Goal: Task Accomplishment & Management: Manage account settings

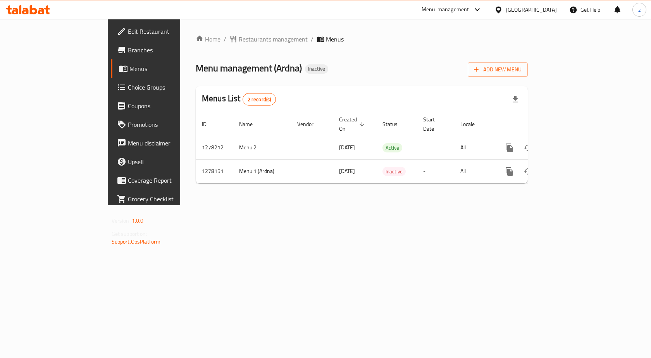
click at [128, 32] on span "Edit Restaurant" at bounding box center [169, 31] width 83 height 9
click at [521, 69] on span "Add New Menu" at bounding box center [498, 70] width 48 height 10
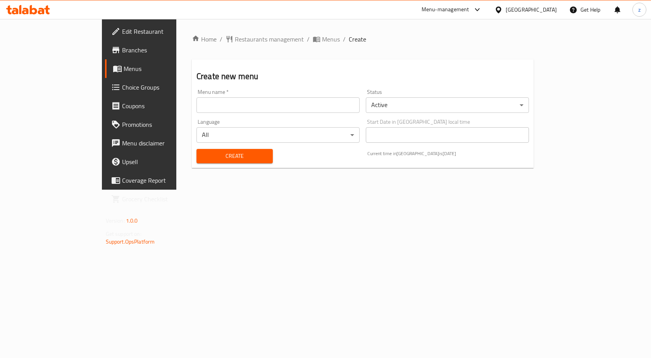
click at [302, 111] on input "text" at bounding box center [277, 104] width 163 height 15
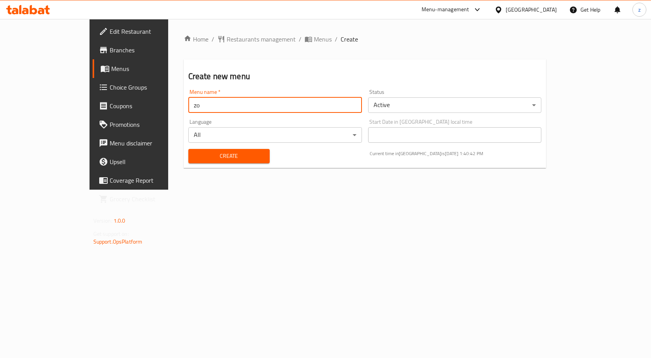
type input "z"
click at [523, 105] on body "​ Menu-management [GEOGRAPHIC_DATA] Get Help z Edit Restaurant Branches Menus C…" at bounding box center [325, 188] width 651 height 339
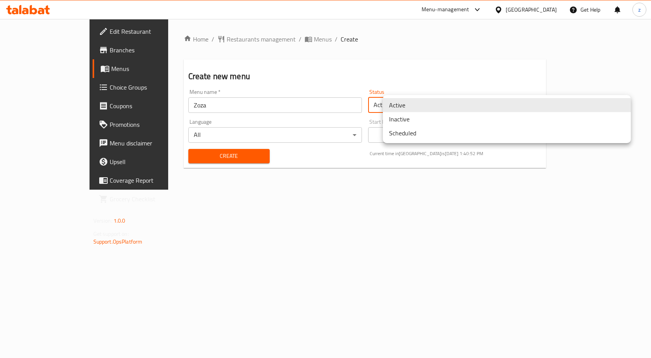
click at [510, 105] on li "Active" at bounding box center [507, 105] width 248 height 14
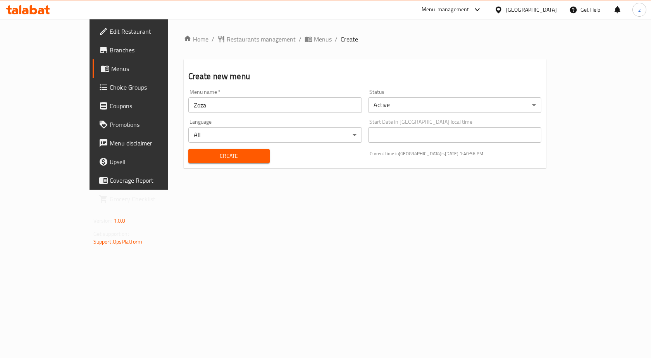
click at [344, 140] on body "​ Menu-management [GEOGRAPHIC_DATA] Get Help z Edit Restaurant Branches Menus C…" at bounding box center [325, 188] width 651 height 339
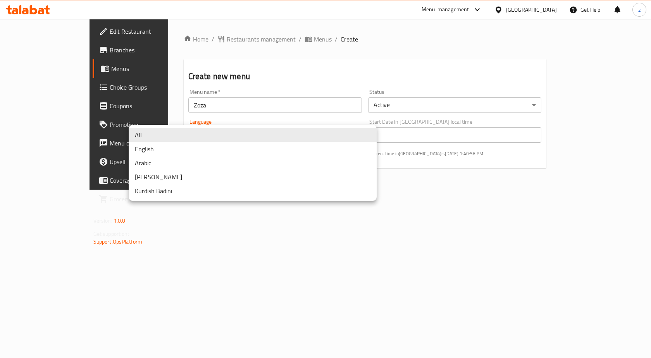
click at [339, 133] on li "All" at bounding box center [253, 135] width 248 height 14
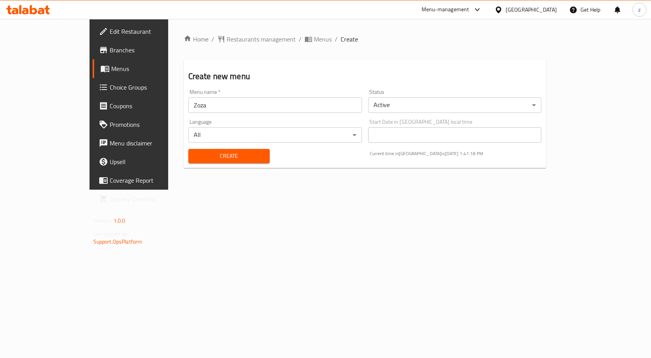
click at [279, 105] on input "Zoza" at bounding box center [275, 104] width 174 height 15
type input "Zoza [DATE]"
click at [285, 189] on div "Home / Restaurants management / Menus / Create Create new menu Menu name   * Zo…" at bounding box center [365, 104] width 394 height 170
click at [231, 158] on span "Create" at bounding box center [228, 156] width 69 height 10
click at [111, 64] on span "Menus" at bounding box center [151, 68] width 81 height 9
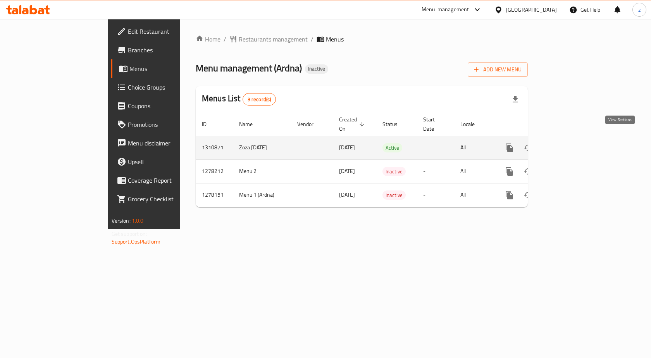
click at [570, 143] on icon "enhanced table" at bounding box center [565, 147] width 9 height 9
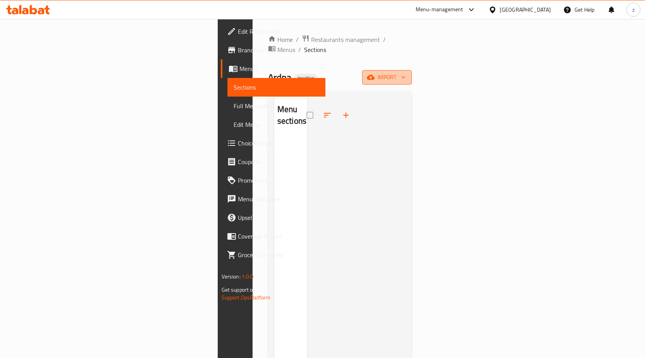
click at [406, 72] on span "import" at bounding box center [386, 77] width 37 height 10
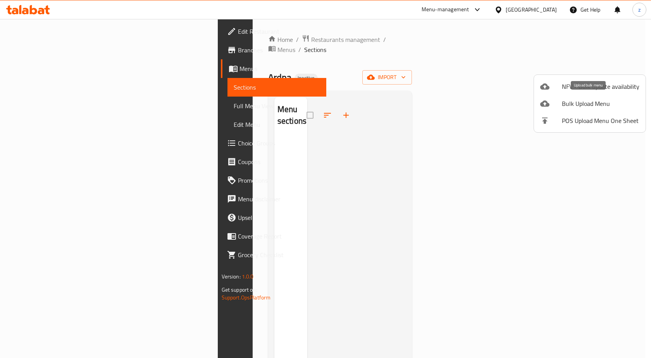
click at [612, 100] on span "Bulk Upload Menu" at bounding box center [600, 103] width 77 height 9
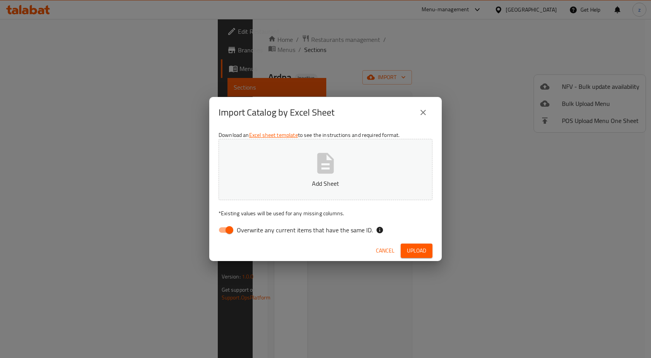
click at [231, 227] on input "Overwrite any current items that have the same ID." at bounding box center [229, 229] width 44 height 15
checkbox input "false"
click at [411, 251] on span "Upload" at bounding box center [416, 251] width 19 height 10
click at [323, 175] on icon "button" at bounding box center [325, 163] width 25 height 25
click at [416, 248] on span "Upload" at bounding box center [416, 251] width 19 height 10
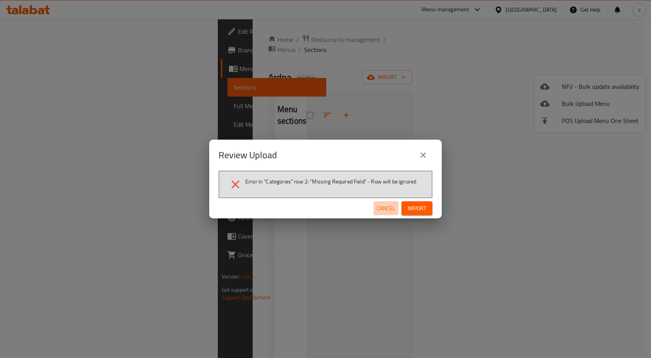
click at [385, 207] on span "Cancel" at bounding box center [386, 208] width 19 height 10
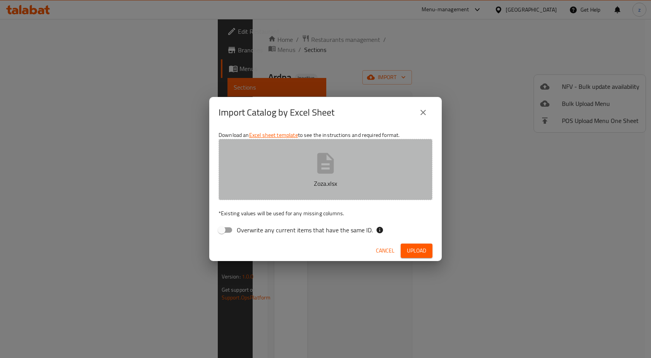
click at [332, 164] on icon "button" at bounding box center [325, 163] width 17 height 21
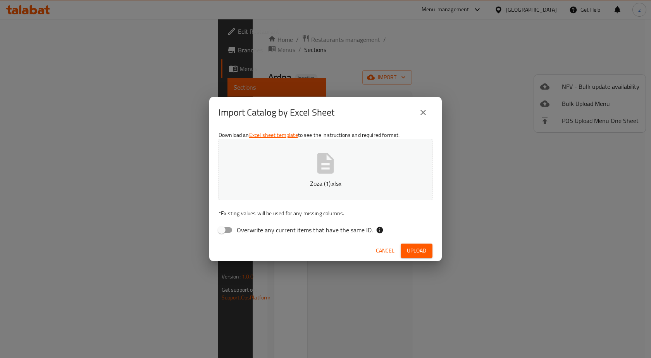
click at [414, 249] on span "Upload" at bounding box center [416, 251] width 19 height 10
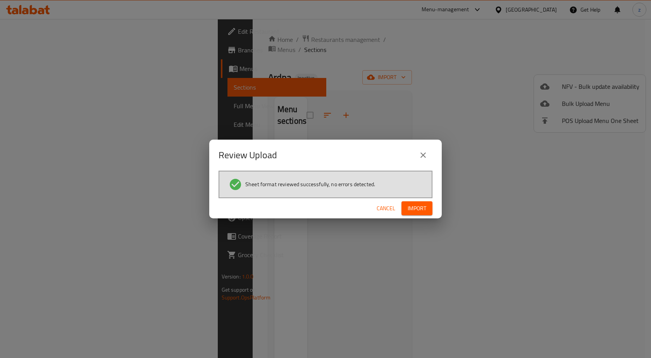
click at [420, 202] on button "Import" at bounding box center [416, 208] width 31 height 14
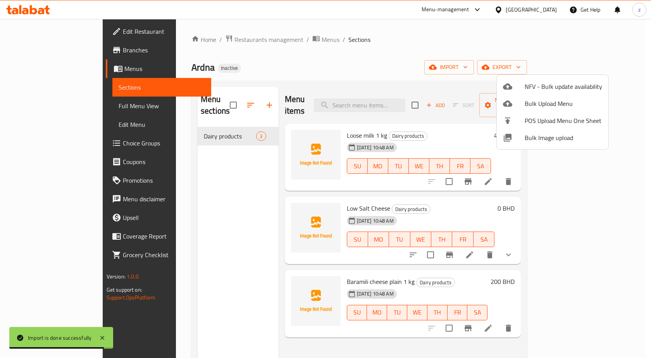
click at [629, 171] on div at bounding box center [325, 179] width 651 height 358
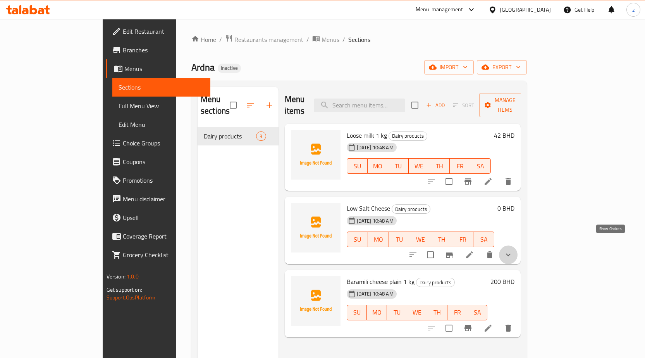
click at [513, 250] on icon "show more" at bounding box center [508, 254] width 9 height 9
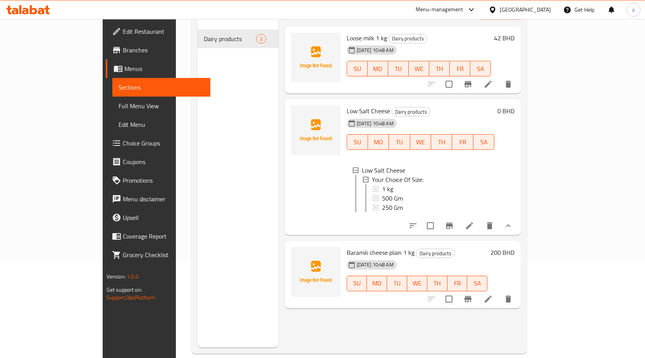
scroll to position [108, 0]
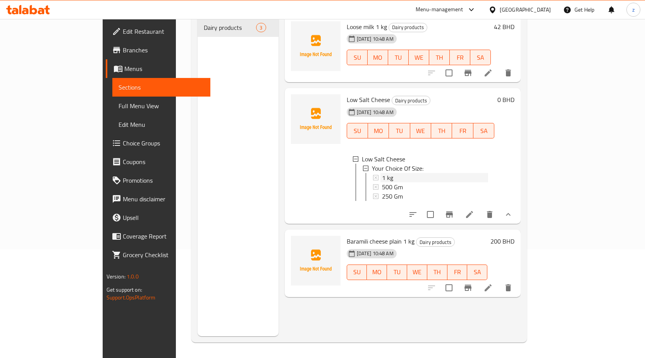
click at [373, 175] on icon at bounding box center [375, 177] width 5 height 5
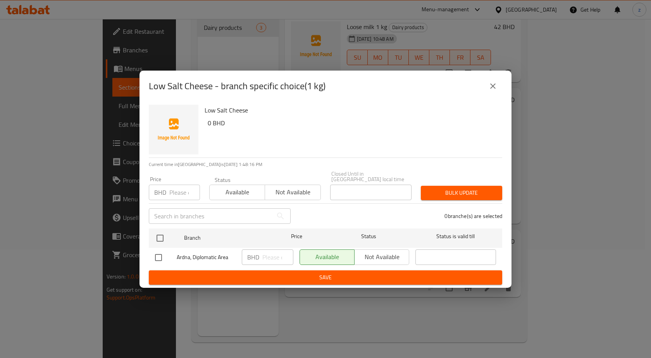
click at [487, 88] on button "close" at bounding box center [493, 86] width 19 height 19
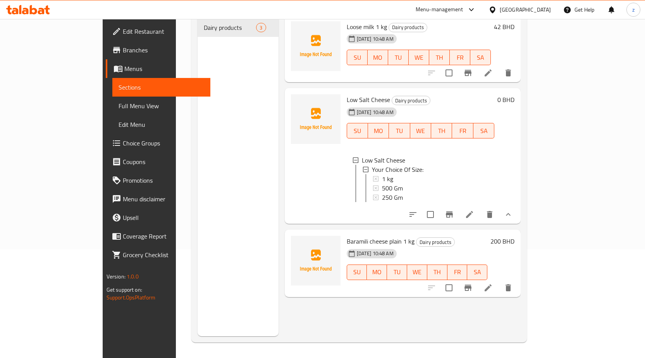
scroll to position [1, 0]
click at [542, 142] on div "Home / Restaurants management / Menus / Sections Ardna Inactive import export M…" at bounding box center [359, 134] width 367 height 447
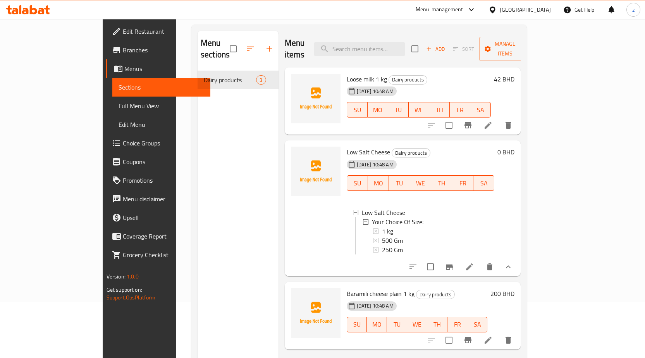
scroll to position [0, 0]
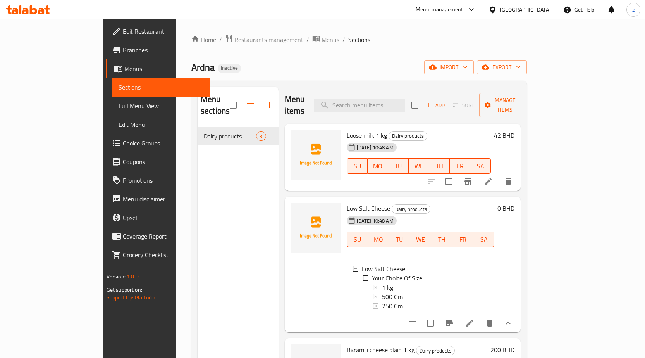
click at [499, 174] on li at bounding box center [488, 181] width 22 height 14
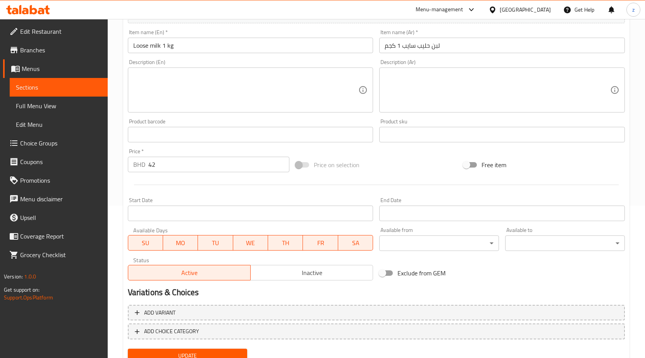
scroll to position [184, 0]
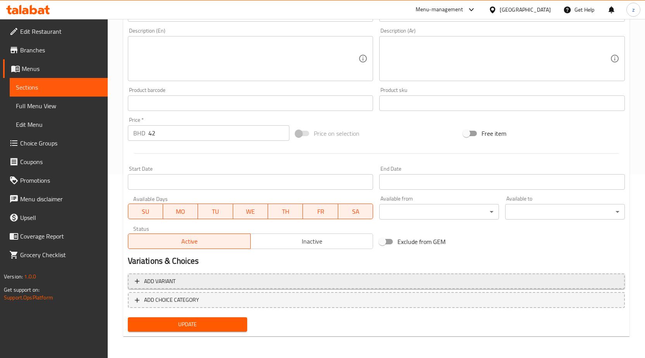
click at [263, 277] on span "Add variant" at bounding box center [376, 281] width 483 height 10
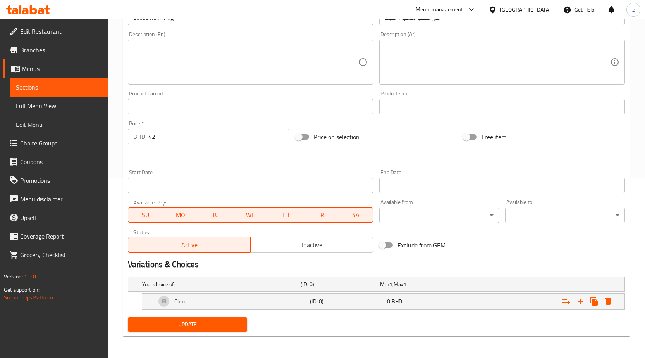
scroll to position [180, 0]
click at [178, 285] on h5 "Your choice of:" at bounding box center [220, 284] width 156 height 8
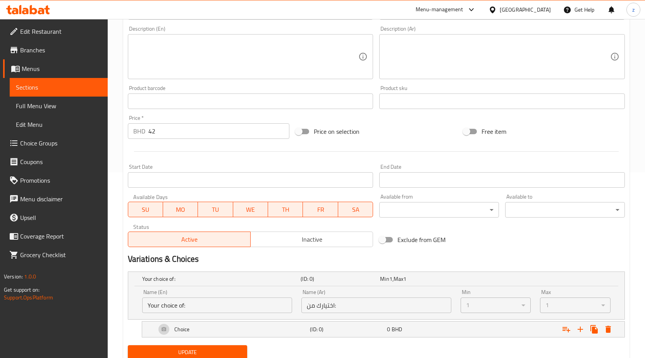
scroll to position [213, 0]
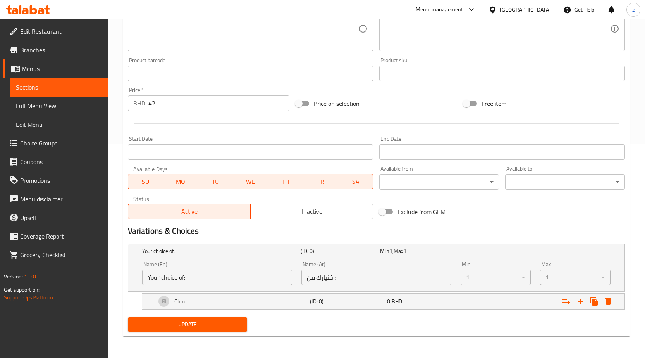
click at [239, 280] on input "Your choice of:" at bounding box center [217, 276] width 150 height 15
click at [352, 275] on input "اختيارك من:" at bounding box center [376, 276] width 150 height 15
click at [491, 275] on div "1" at bounding box center [496, 276] width 71 height 15
click at [489, 299] on div "Expand" at bounding box center [540, 301] width 154 height 17
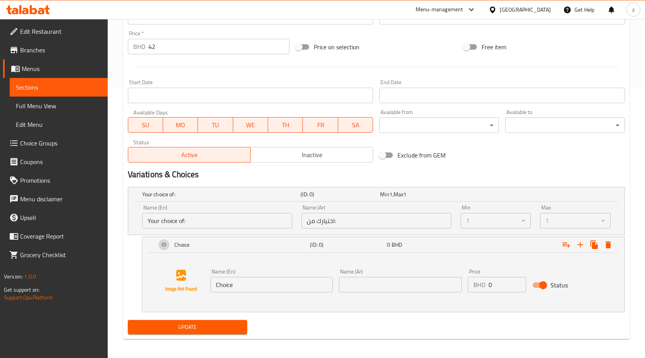
scroll to position [273, 0]
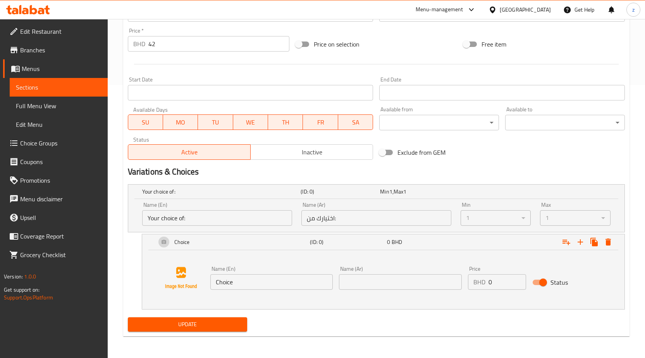
click at [345, 278] on input "text" at bounding box center [400, 281] width 123 height 15
click at [292, 282] on input "Choice" at bounding box center [271, 281] width 123 height 15
click at [351, 287] on input "text" at bounding box center [400, 281] width 123 height 15
click at [313, 285] on input "Choice" at bounding box center [271, 281] width 123 height 15
click at [349, 285] on input "text" at bounding box center [400, 281] width 123 height 15
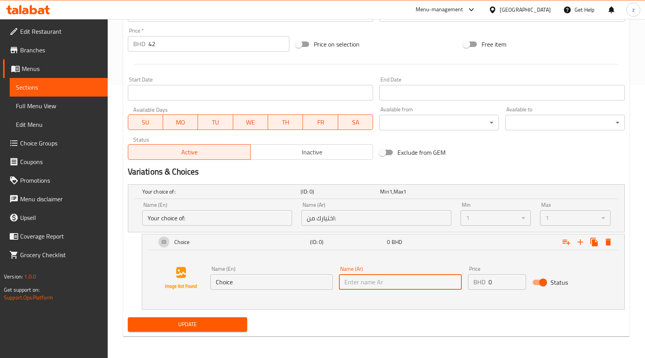
drag, startPoint x: 301, startPoint y: 284, endPoint x: 379, endPoint y: 283, distance: 77.9
click at [301, 283] on input "Choice" at bounding box center [271, 281] width 123 height 15
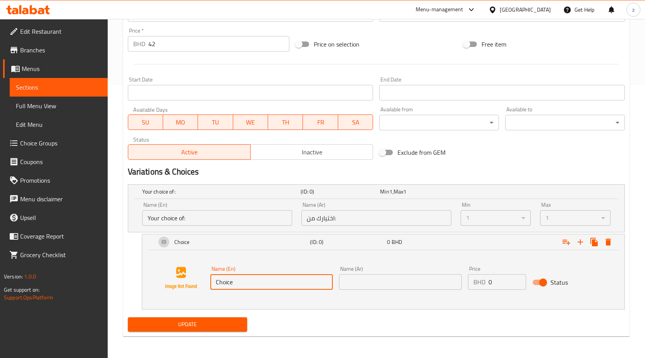
drag, startPoint x: 379, startPoint y: 283, endPoint x: 330, endPoint y: 283, distance: 49.6
click at [376, 283] on input "text" at bounding box center [400, 281] width 123 height 15
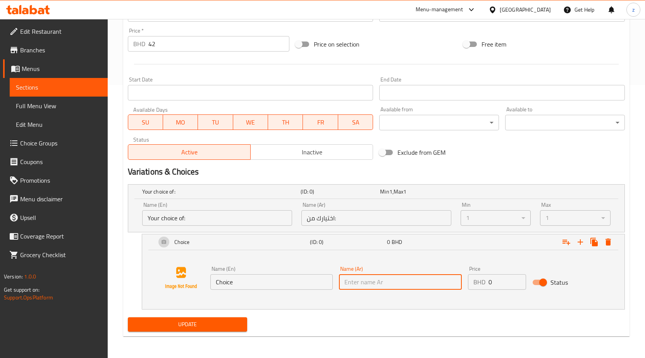
click at [330, 284] on input "Choice" at bounding box center [271, 281] width 123 height 15
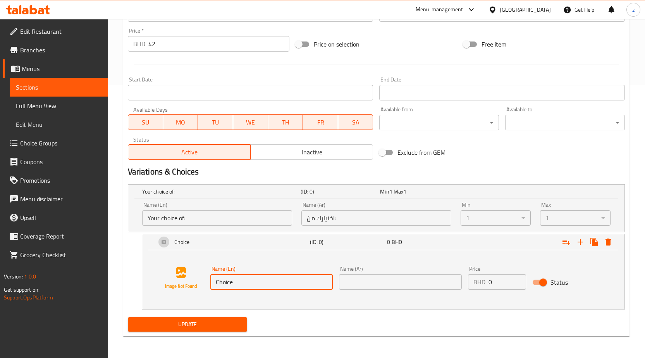
drag, startPoint x: 384, startPoint y: 283, endPoint x: 348, endPoint y: 283, distance: 36.0
click at [376, 283] on input "text" at bounding box center [400, 281] width 123 height 15
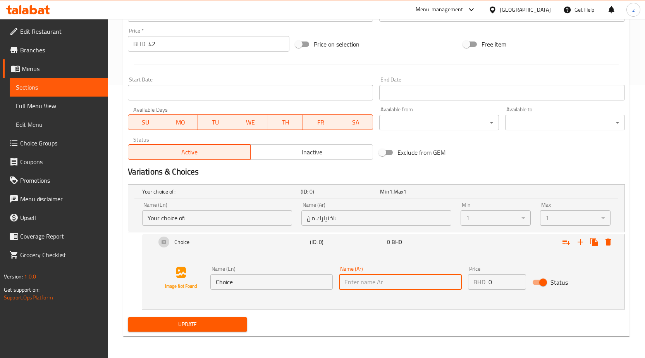
click at [327, 284] on input "Choice" at bounding box center [271, 281] width 123 height 15
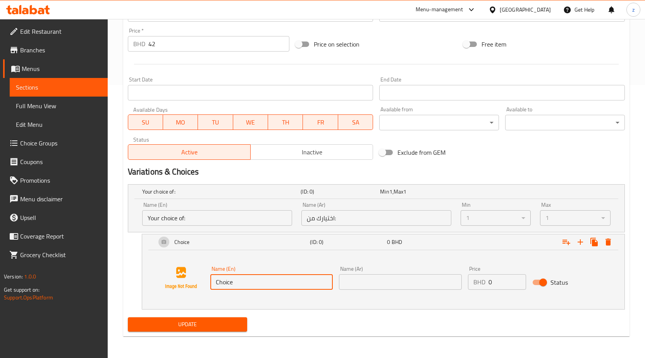
click at [373, 284] on input "text" at bounding box center [400, 281] width 123 height 15
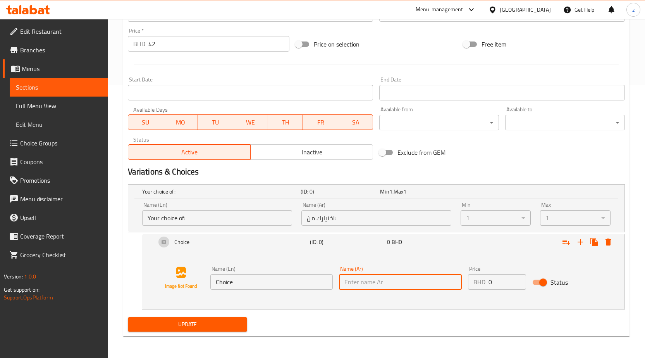
click at [348, 282] on input "text" at bounding box center [400, 281] width 123 height 15
click at [330, 282] on input "Choice" at bounding box center [271, 281] width 123 height 15
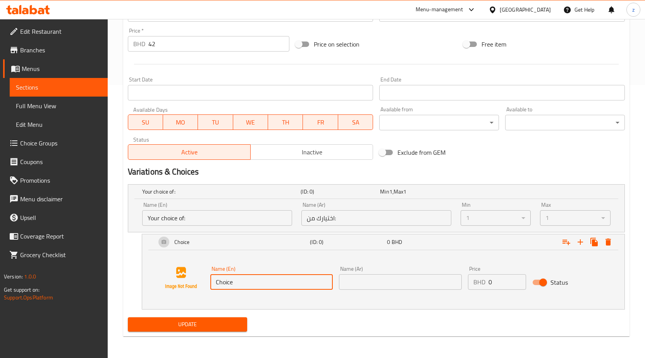
click at [395, 281] on input "text" at bounding box center [400, 281] width 123 height 15
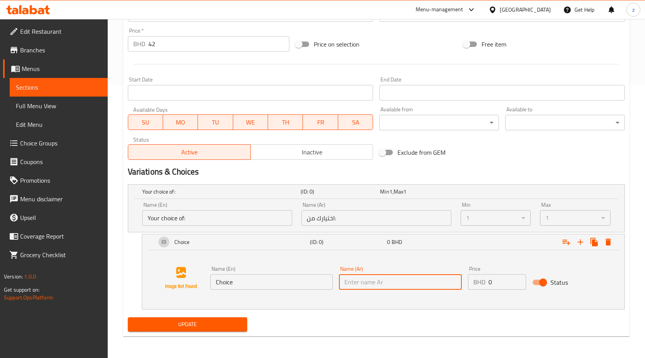
click at [310, 282] on input "Choice" at bounding box center [271, 281] width 123 height 15
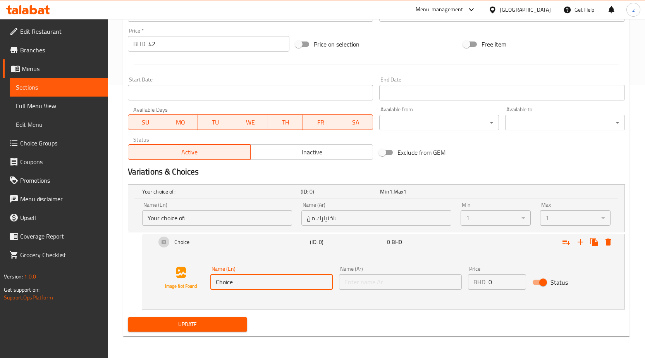
click at [310, 282] on input "Choice" at bounding box center [271, 281] width 123 height 15
click at [371, 286] on input "text" at bounding box center [400, 281] width 123 height 15
click at [311, 286] on input "Choice" at bounding box center [271, 281] width 123 height 15
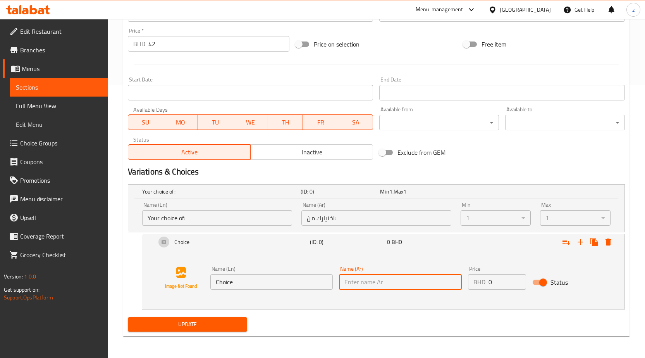
drag, startPoint x: 364, startPoint y: 287, endPoint x: 273, endPoint y: 284, distance: 90.7
click at [358, 285] on input "text" at bounding box center [400, 281] width 123 height 15
click at [273, 284] on input "Choice" at bounding box center [271, 281] width 123 height 15
drag, startPoint x: 394, startPoint y: 282, endPoint x: 322, endPoint y: 282, distance: 72.1
click at [389, 282] on input "text" at bounding box center [400, 281] width 123 height 15
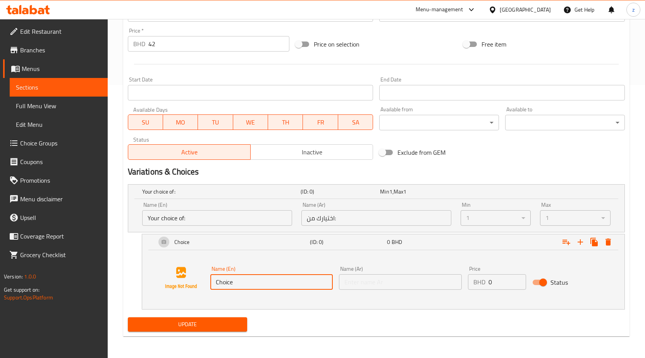
drag, startPoint x: 299, startPoint y: 282, endPoint x: 312, endPoint y: 282, distance: 13.6
click at [306, 282] on input "Choice" at bounding box center [271, 281] width 123 height 15
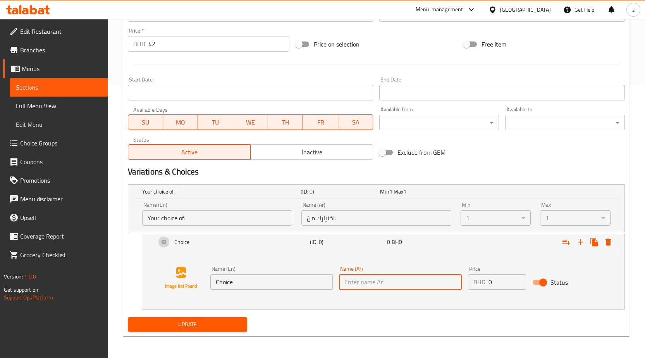
drag, startPoint x: 350, startPoint y: 280, endPoint x: 279, endPoint y: 279, distance: 71.3
click at [337, 279] on div "Name (Ar) Name (Ar)" at bounding box center [400, 278] width 129 height 30
drag, startPoint x: 279, startPoint y: 279, endPoint x: 343, endPoint y: 279, distance: 63.9
click at [293, 279] on input "Choice" at bounding box center [271, 281] width 123 height 15
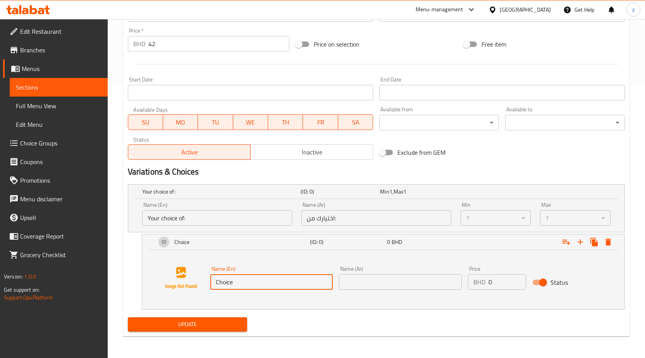
drag, startPoint x: 348, startPoint y: 278, endPoint x: 305, endPoint y: 278, distance: 43.0
click at [341, 278] on input "text" at bounding box center [400, 281] width 123 height 15
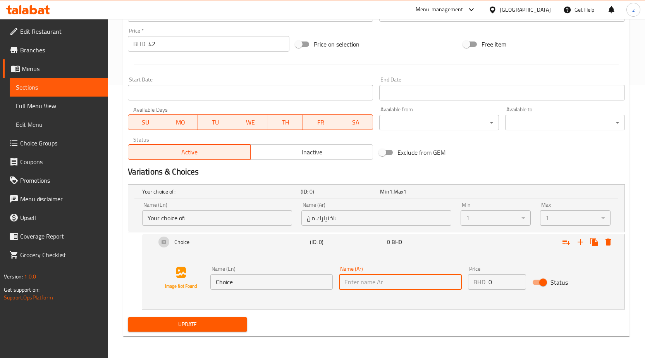
drag, startPoint x: 305, startPoint y: 278, endPoint x: 322, endPoint y: 278, distance: 16.7
click at [313, 278] on input "Choice" at bounding box center [271, 281] width 123 height 15
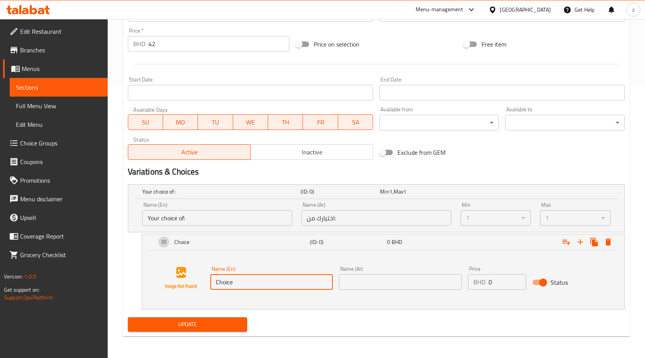
click at [322, 278] on input "Choice" at bounding box center [271, 281] width 123 height 15
drag, startPoint x: 356, startPoint y: 280, endPoint x: 323, endPoint y: 281, distance: 32.9
click at [350, 280] on input "text" at bounding box center [400, 281] width 123 height 15
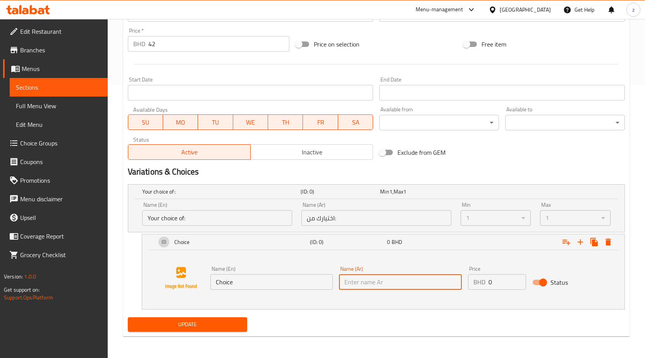
click at [320, 281] on input "Choice" at bounding box center [271, 281] width 123 height 15
click at [351, 282] on input "text" at bounding box center [400, 281] width 123 height 15
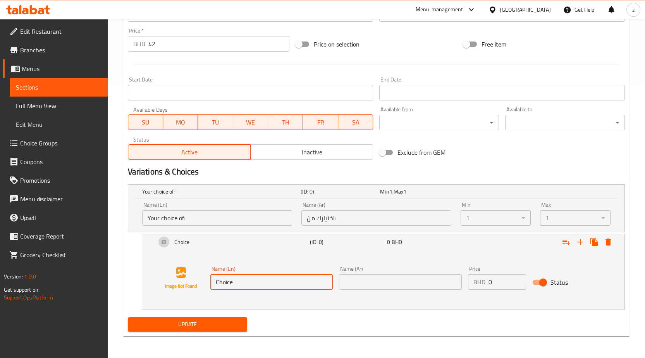
click at [327, 282] on input "Choice" at bounding box center [271, 281] width 123 height 15
click at [244, 276] on input "Choice" at bounding box center [271, 281] width 123 height 15
click at [367, 284] on input "text" at bounding box center [400, 281] width 123 height 15
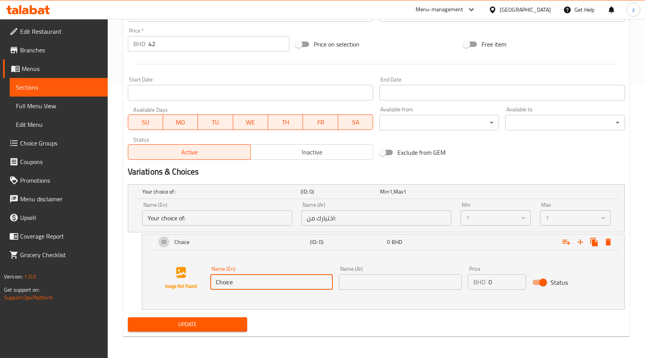
click at [307, 282] on input "Choice" at bounding box center [271, 281] width 123 height 15
click at [343, 283] on input "text" at bounding box center [400, 281] width 123 height 15
click at [312, 283] on input "Choice" at bounding box center [271, 281] width 123 height 15
click at [361, 283] on input "text" at bounding box center [400, 281] width 123 height 15
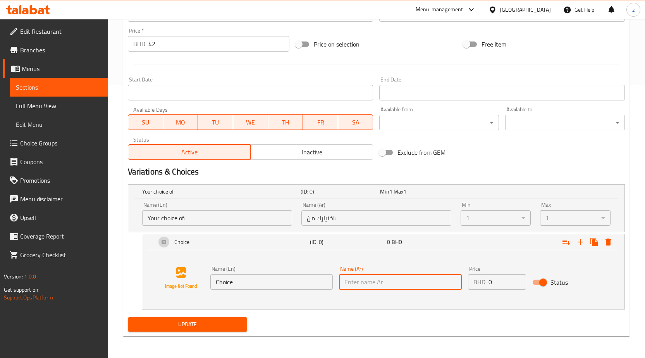
click at [321, 283] on input "Choice" at bounding box center [271, 281] width 123 height 15
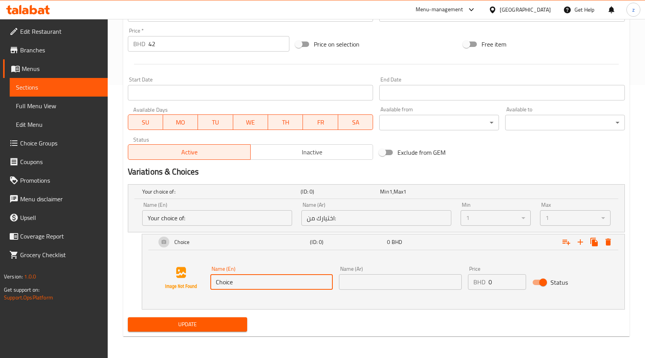
click at [351, 284] on input "text" at bounding box center [400, 281] width 123 height 15
drag, startPoint x: 312, startPoint y: 286, endPoint x: 364, endPoint y: 287, distance: 51.9
click at [320, 286] on input "Choice" at bounding box center [271, 281] width 123 height 15
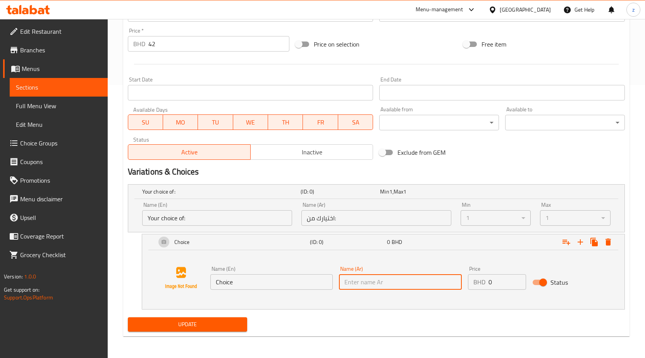
drag, startPoint x: 364, startPoint y: 287, endPoint x: 305, endPoint y: 287, distance: 58.5
click at [356, 287] on input "text" at bounding box center [400, 281] width 123 height 15
drag, startPoint x: 305, startPoint y: 287, endPoint x: 311, endPoint y: 287, distance: 5.4
click at [307, 287] on input "Choice" at bounding box center [271, 281] width 123 height 15
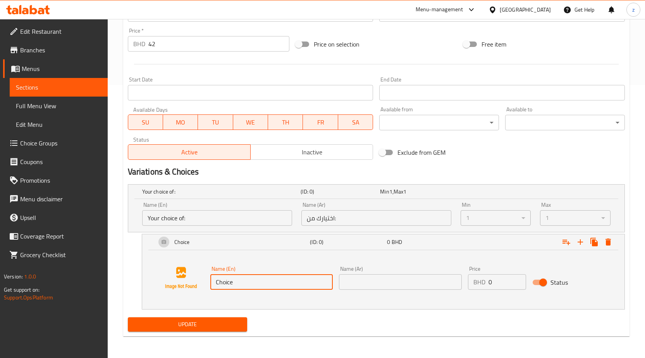
click at [341, 285] on input "text" at bounding box center [400, 281] width 123 height 15
drag, startPoint x: 314, startPoint y: 283, endPoint x: 361, endPoint y: 278, distance: 48.0
click at [334, 282] on div "Name (En) Choice Name (En)" at bounding box center [271, 278] width 129 height 30
click at [361, 278] on input "text" at bounding box center [400, 281] width 123 height 15
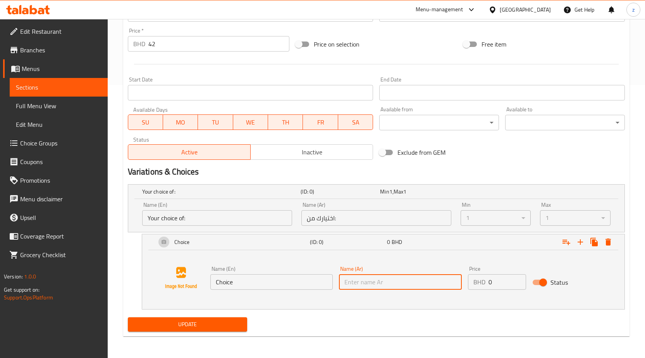
click at [304, 275] on input "Choice" at bounding box center [271, 281] width 123 height 15
click at [377, 279] on input "text" at bounding box center [400, 281] width 123 height 15
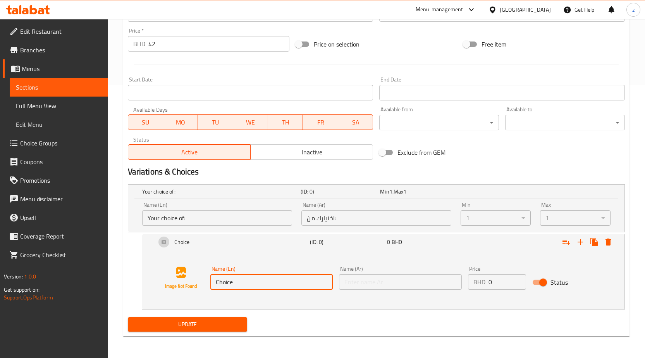
click at [323, 278] on input "Choice" at bounding box center [271, 281] width 123 height 15
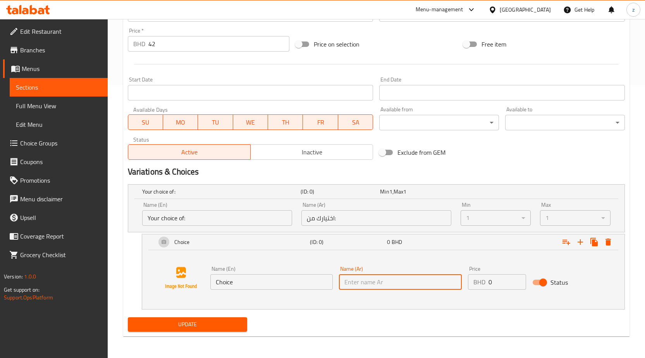
click at [362, 278] on input "text" at bounding box center [400, 281] width 123 height 15
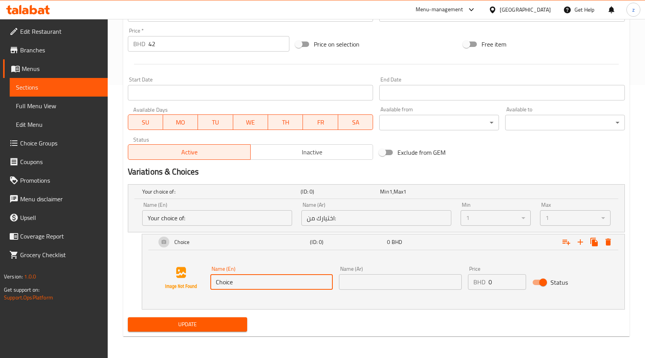
drag, startPoint x: 306, startPoint y: 282, endPoint x: 368, endPoint y: 280, distance: 61.6
click at [319, 282] on input "Choice" at bounding box center [271, 281] width 123 height 15
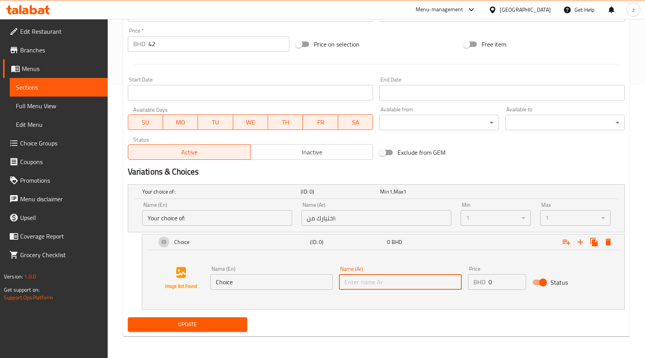
click at [368, 280] on input "text" at bounding box center [400, 281] width 123 height 15
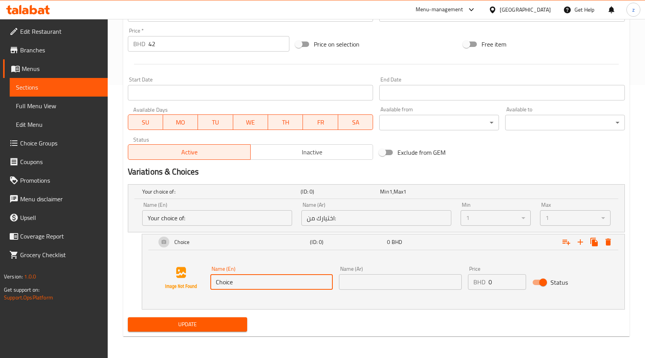
click at [315, 286] on input "Choice" at bounding box center [271, 281] width 123 height 15
type input "C"
type input "eggs"
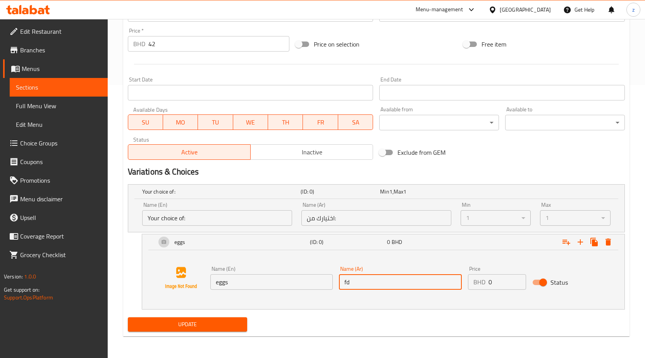
type input "f"
type input "بيض"
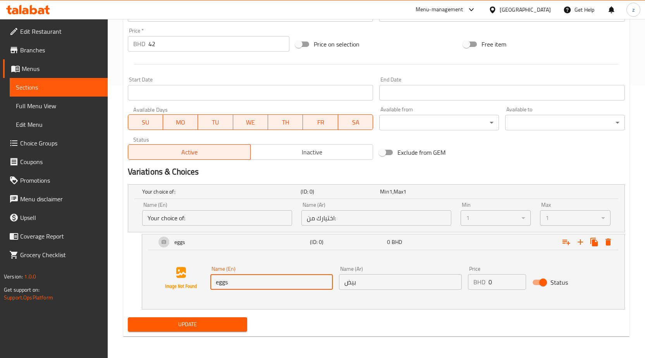
click at [241, 281] on input "eggs" at bounding box center [271, 281] width 123 height 15
click at [217, 282] on input "eggs" at bounding box center [271, 281] width 123 height 15
click at [221, 285] on input "eggs" at bounding box center [271, 281] width 123 height 15
click at [219, 283] on input "eggs" at bounding box center [271, 281] width 123 height 15
type input "Eggs"
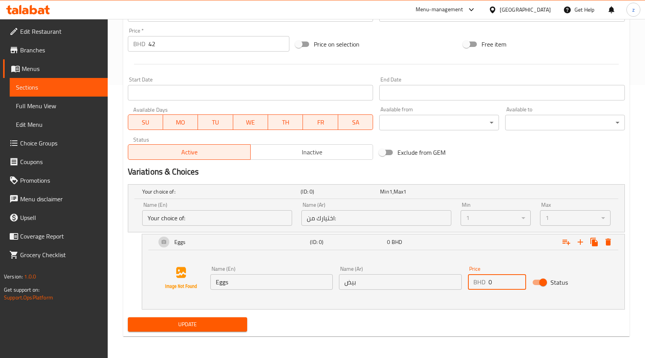
click at [490, 283] on input "0" at bounding box center [508, 281] width 38 height 15
click at [505, 280] on input "0" at bounding box center [508, 281] width 38 height 15
click at [501, 281] on input "0" at bounding box center [508, 281] width 38 height 15
click at [501, 282] on input "0" at bounding box center [508, 281] width 38 height 15
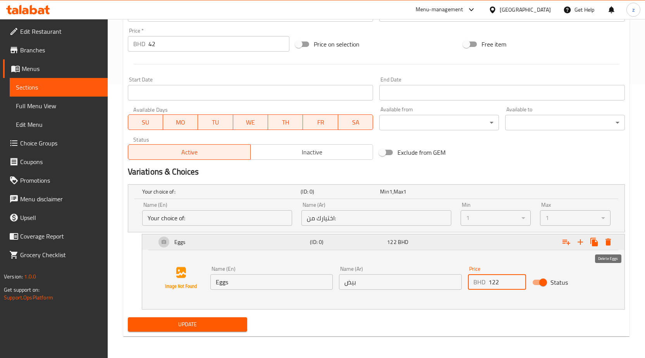
type input "122"
click at [608, 246] on button "Expand" at bounding box center [608, 242] width 14 height 14
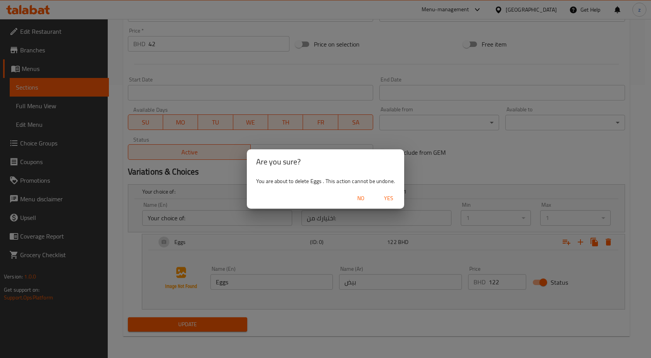
click at [385, 196] on span "Yes" at bounding box center [388, 198] width 19 height 10
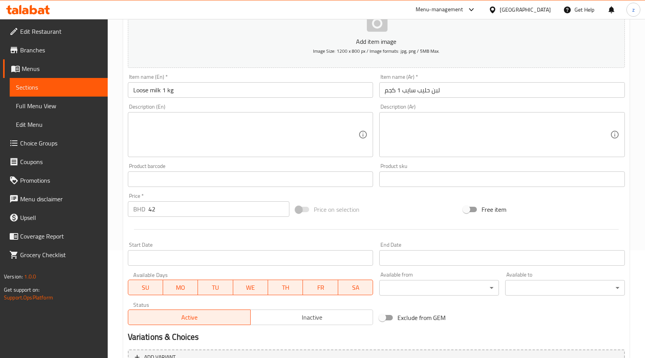
scroll to position [0, 0]
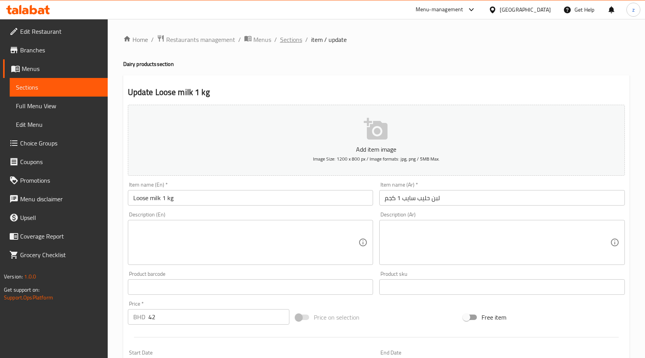
click at [297, 40] on span "Sections" at bounding box center [291, 39] width 22 height 9
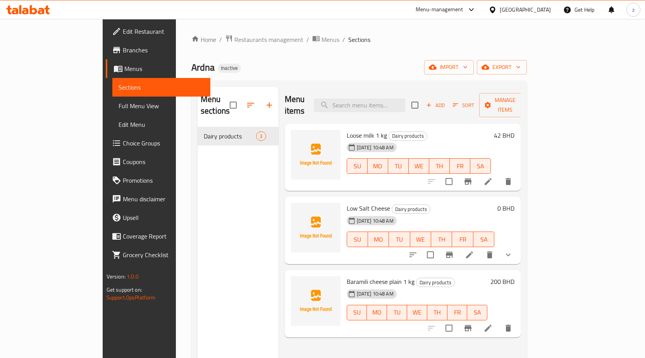
click at [494, 139] on div "[DATE] 10:48 AM SU MO TU WE TH FR SA" at bounding box center [419, 160] width 151 height 42
click at [435, 130] on h6 "Loose milk 1 kg Dairy products" at bounding box center [419, 135] width 145 height 11
click at [246, 101] on icon "button" at bounding box center [250, 104] width 9 height 9
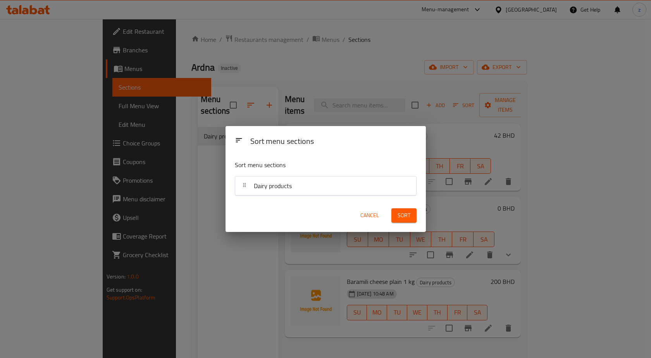
click at [189, 185] on div "Sort menu sections Sort menu sections Dairy products Cancel Sort" at bounding box center [325, 179] width 651 height 358
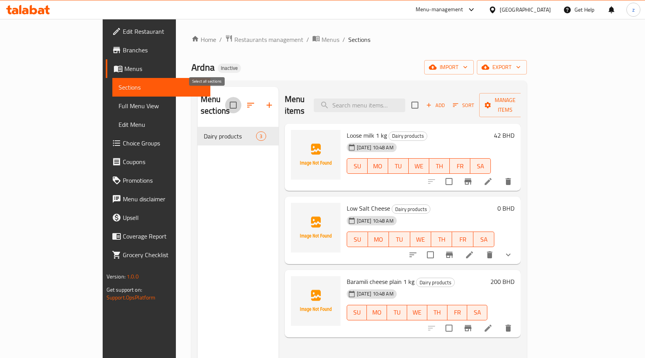
click at [225, 100] on input "checkbox" at bounding box center [233, 105] width 16 height 16
checkbox input "true"
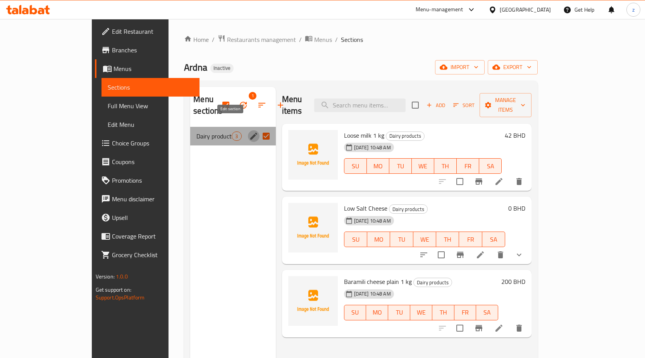
click at [249, 131] on icon "edit" at bounding box center [253, 135] width 9 height 9
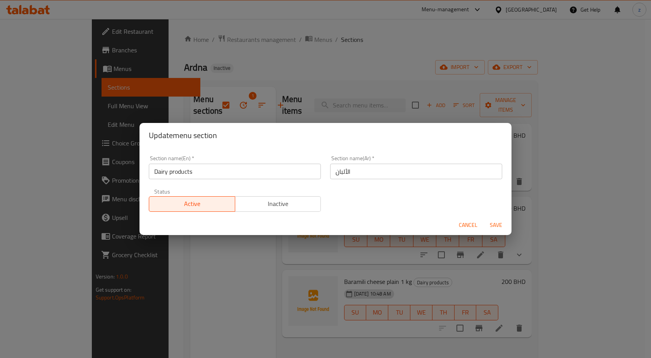
click at [237, 253] on div "Update menu section Section name(En)   * Dairy products Section name(En) * Sect…" at bounding box center [325, 179] width 651 height 358
click at [464, 225] on span "Cancel" at bounding box center [468, 225] width 19 height 10
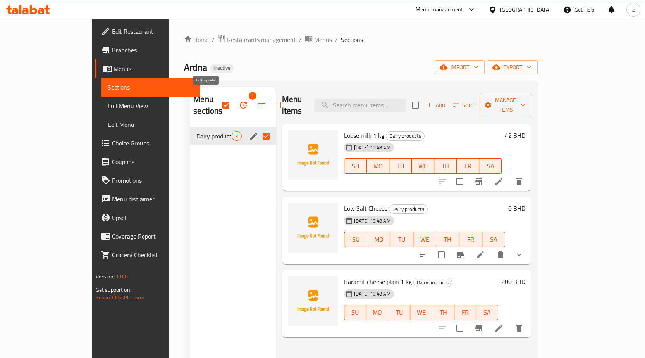
click at [239, 100] on icon "button" at bounding box center [243, 104] width 9 height 9
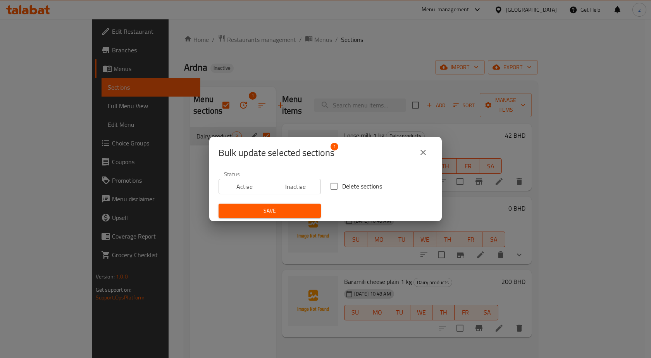
click at [420, 157] on button "close" at bounding box center [423, 152] width 19 height 19
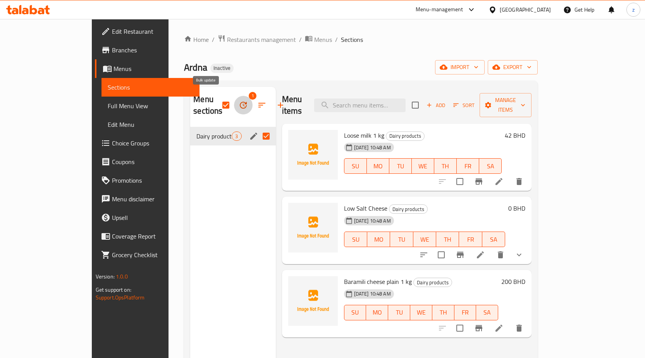
click at [239, 100] on icon "button" at bounding box center [243, 104] width 9 height 9
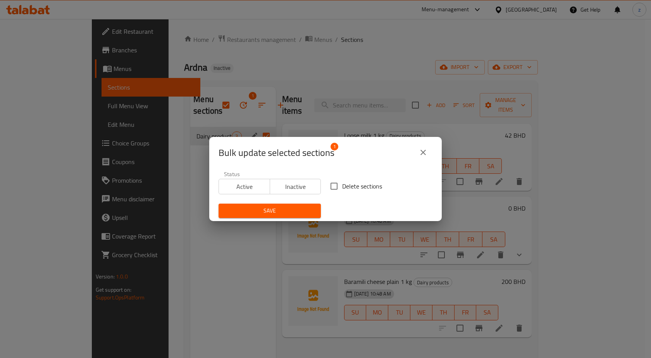
click at [429, 151] on button "close" at bounding box center [423, 152] width 19 height 19
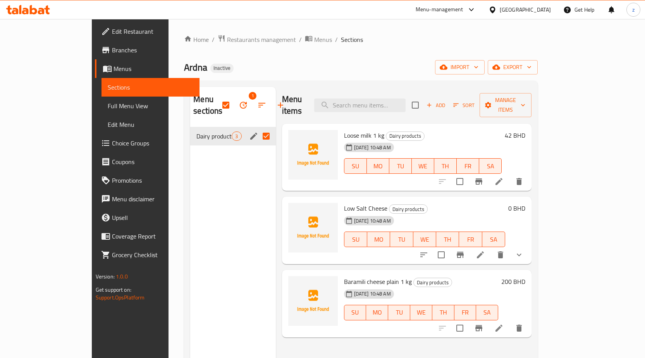
click at [258, 130] on input "Menu sections" at bounding box center [266, 136] width 16 height 16
checkbox input "false"
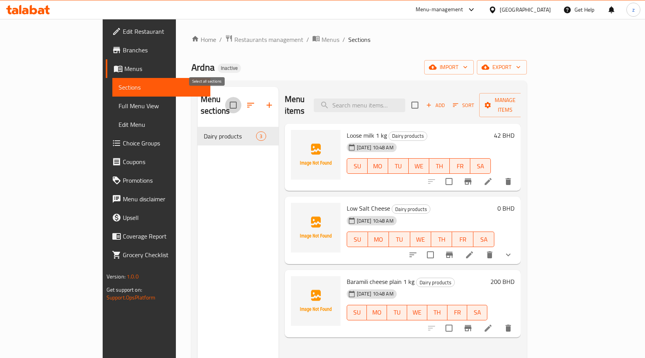
click at [225, 105] on input "checkbox" at bounding box center [233, 105] width 16 height 16
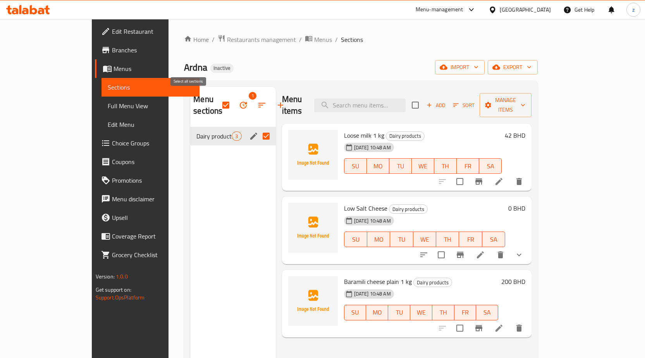
click at [218, 98] on input "checkbox" at bounding box center [226, 105] width 16 height 16
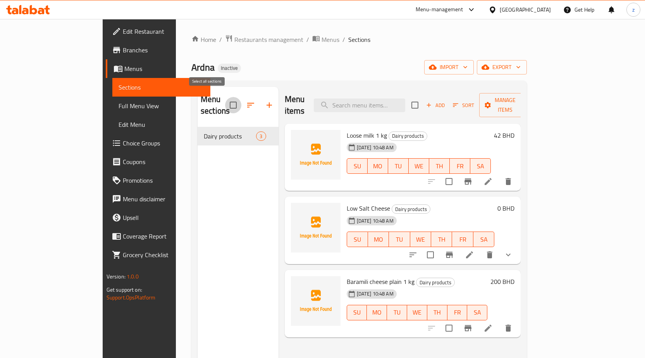
click at [225, 98] on input "checkbox" at bounding box center [233, 105] width 16 height 16
checkbox input "true"
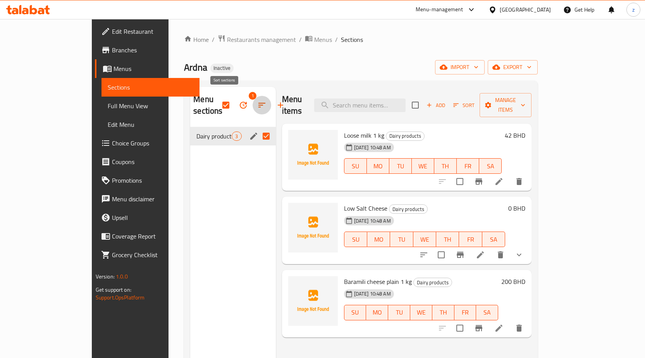
click at [257, 100] on icon "button" at bounding box center [261, 104] width 9 height 9
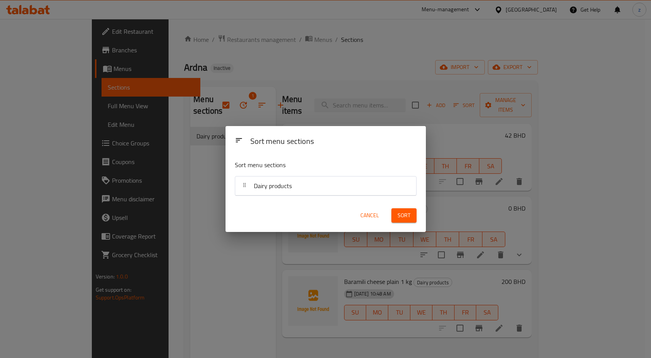
click at [183, 127] on div "Sort menu sections Sort menu sections Dairy products Cancel Sort" at bounding box center [325, 179] width 651 height 358
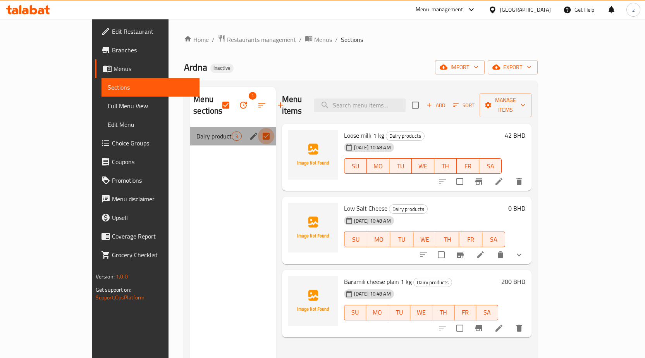
click at [258, 128] on input "Menu sections" at bounding box center [266, 136] width 16 height 16
checkbox input "false"
click at [258, 128] on input "Menu sections" at bounding box center [266, 136] width 16 height 16
checkbox input "true"
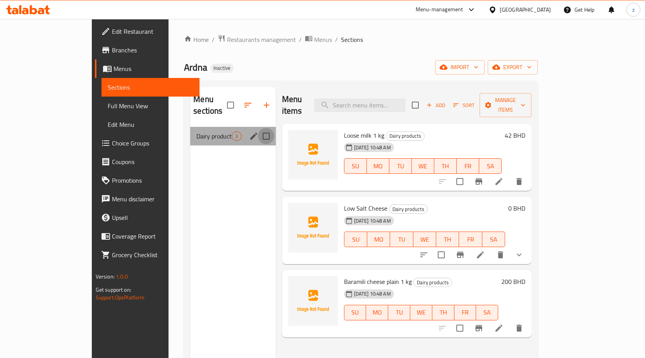
checkbox input "true"
click at [249, 131] on icon "edit" at bounding box center [253, 135] width 9 height 9
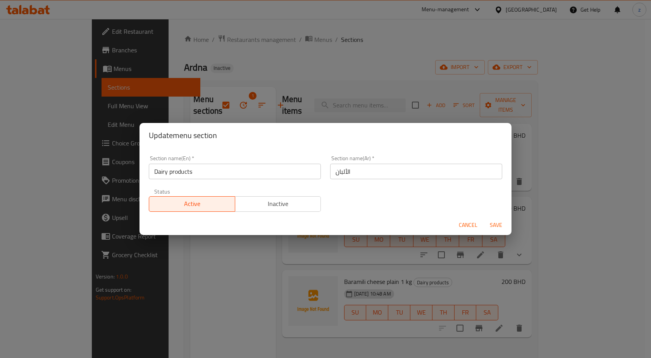
click at [460, 228] on span "Cancel" at bounding box center [468, 225] width 19 height 10
